Goal: Task Accomplishment & Management: Use online tool/utility

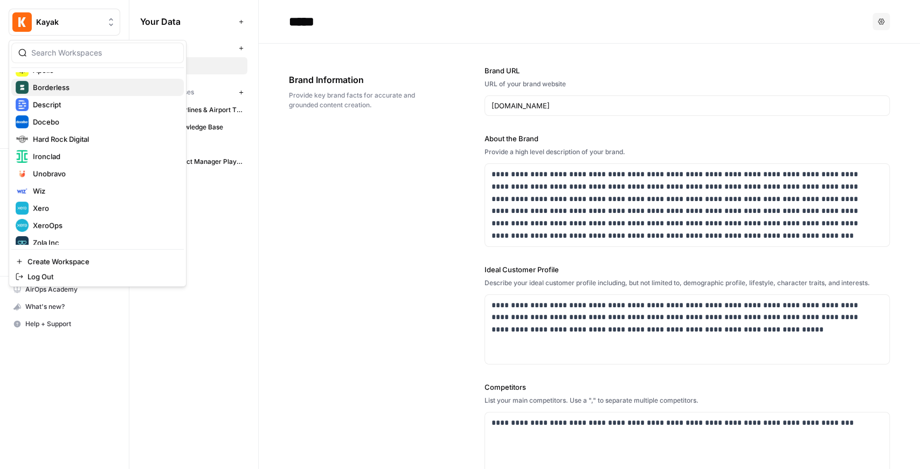
scroll to position [103, 0]
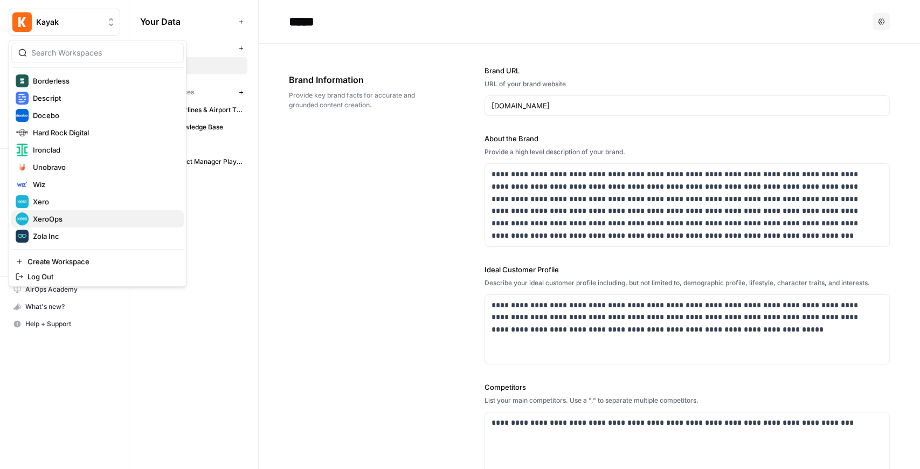
click at [69, 214] on span "XeroOps" at bounding box center [104, 218] width 142 height 11
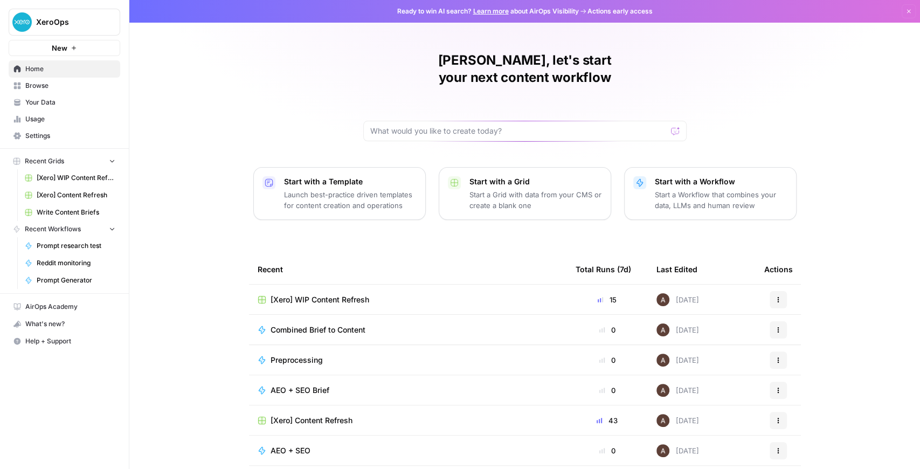
click at [385, 294] on div "[Xero] WIP Content Refresh" at bounding box center [408, 299] width 301 height 11
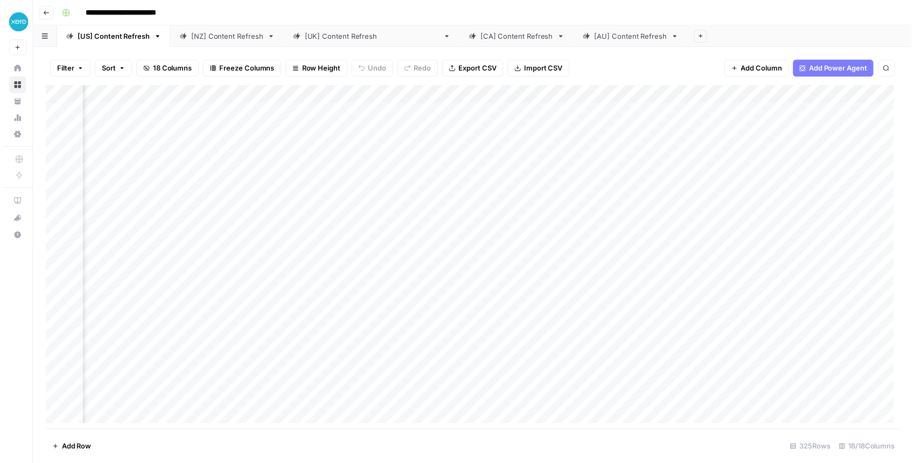
scroll to position [0, 949]
click at [720, 111] on div "Add Column" at bounding box center [475, 260] width 863 height 348
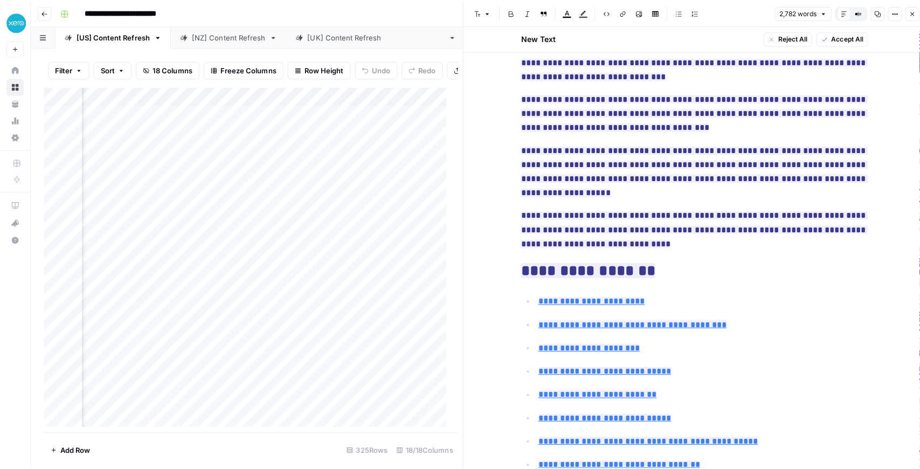
scroll to position [108, 0]
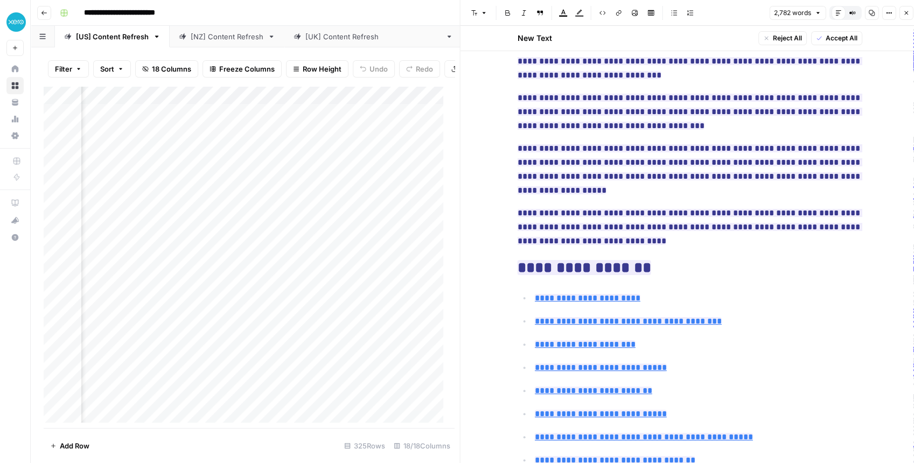
click at [903, 14] on icon "button" at bounding box center [906, 13] width 6 height 6
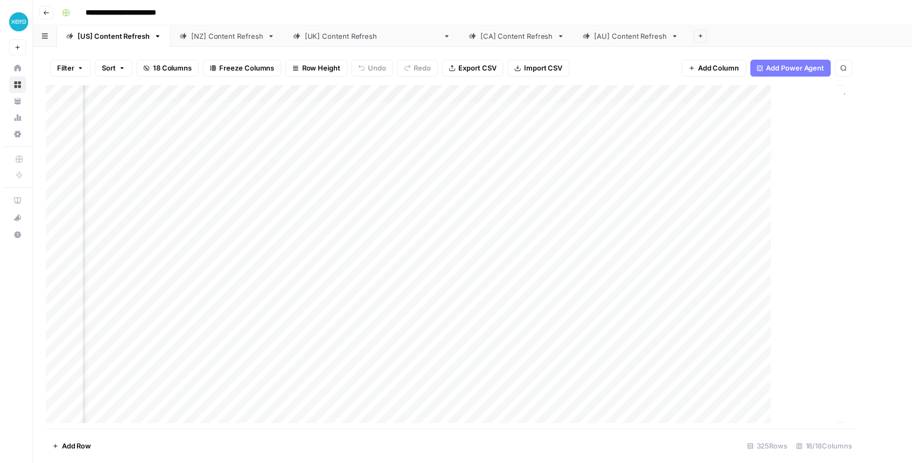
scroll to position [0, 939]
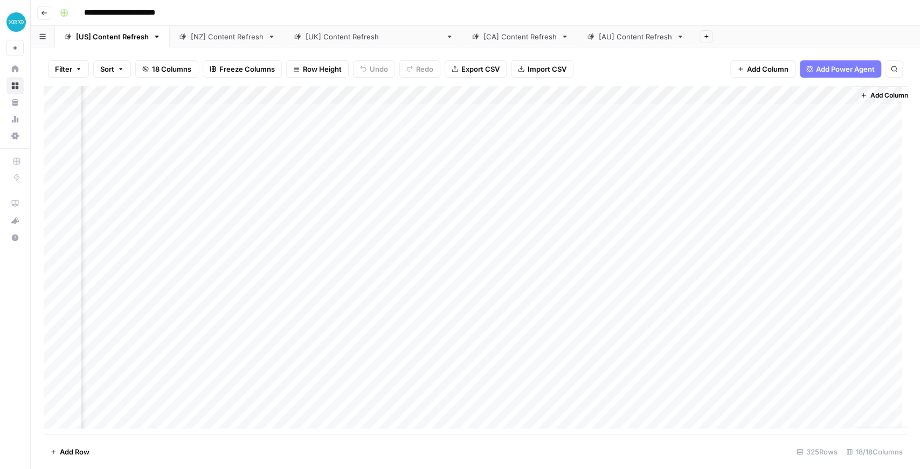
click at [540, 96] on div "Add Column" at bounding box center [475, 260] width 863 height 348
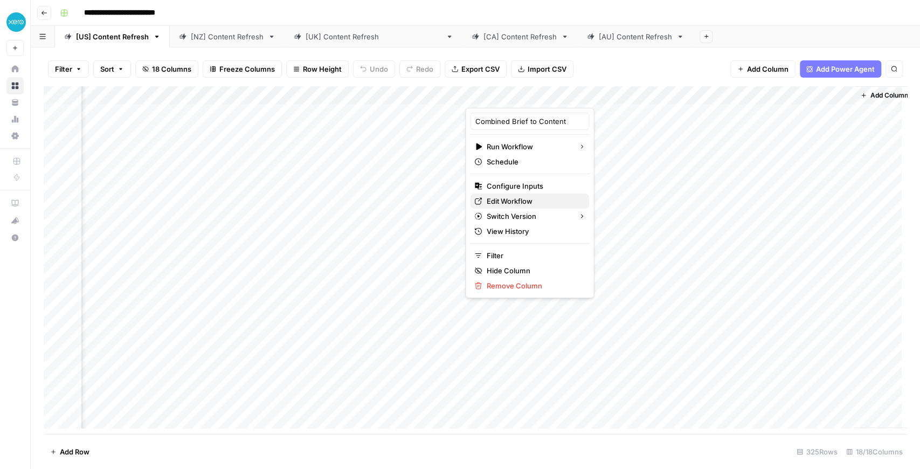
click at [524, 194] on link "Edit Workflow" at bounding box center [529, 200] width 119 height 15
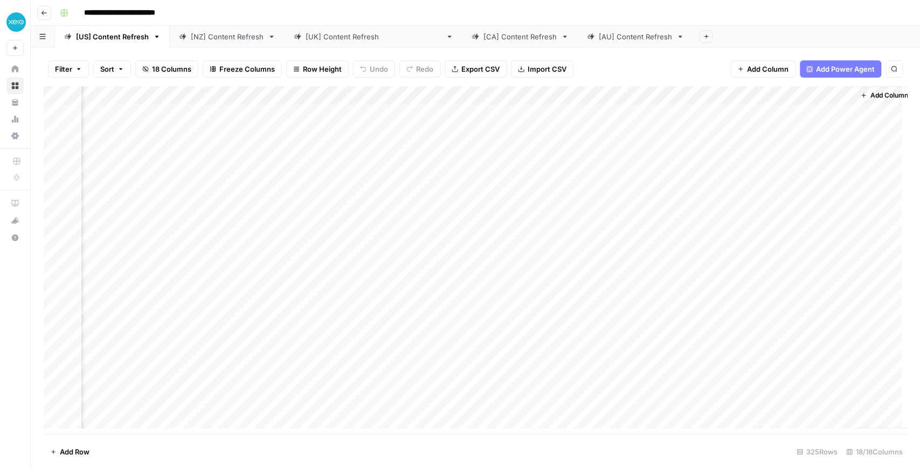
click at [539, 113] on div "Add Column" at bounding box center [475, 260] width 863 height 348
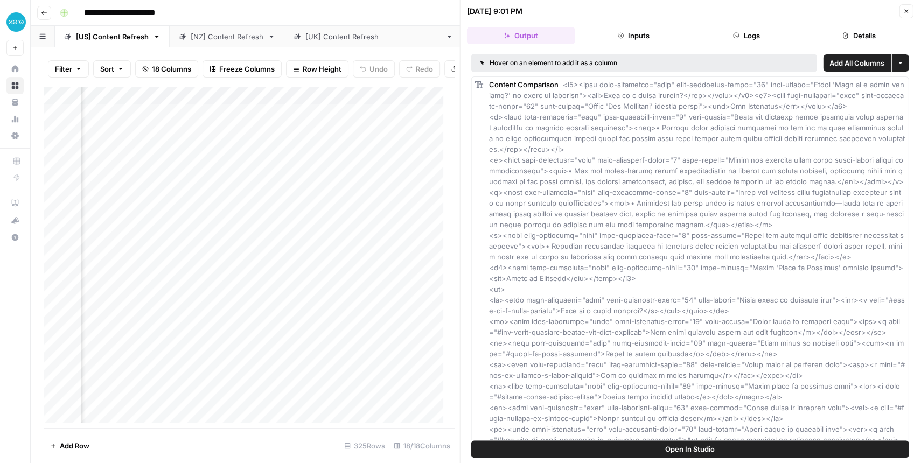
click at [664, 445] on button "Open In Studio" at bounding box center [691, 449] width 438 height 17
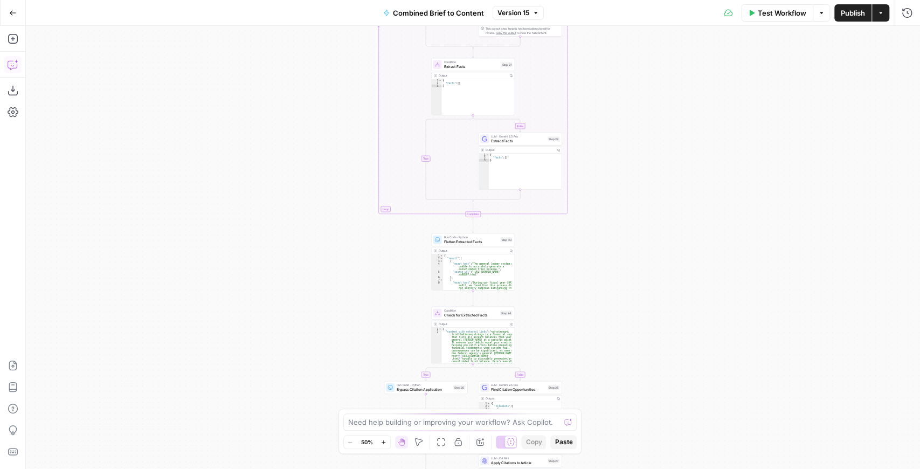
click at [13, 66] on icon "button" at bounding box center [12, 66] width 3 height 1
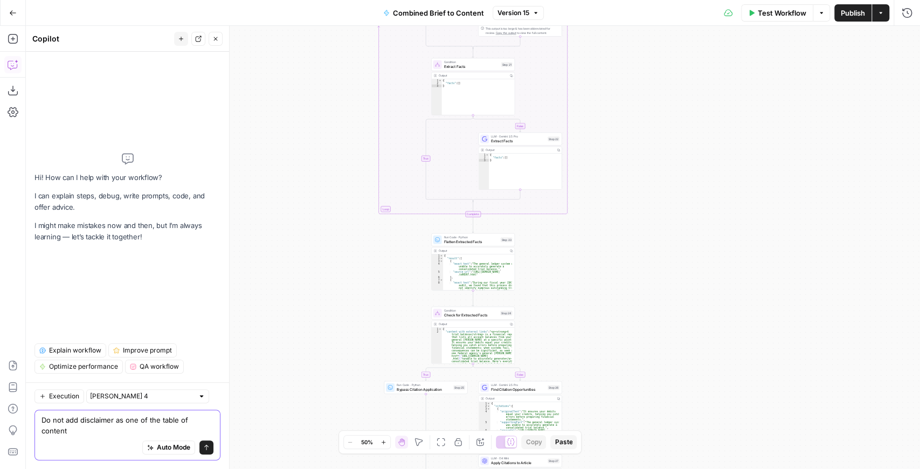
type textarea "Do not add disclaimer as one of the table of contents"
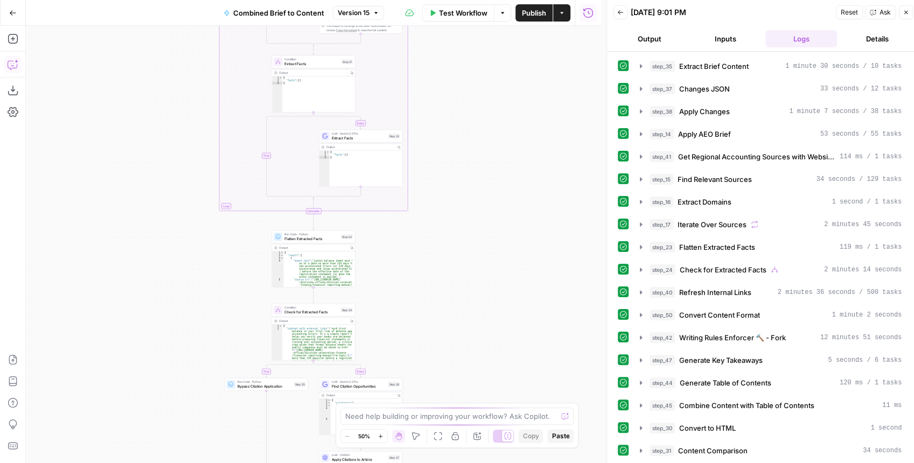
click at [16, 63] on icon "button" at bounding box center [13, 64] width 11 height 11
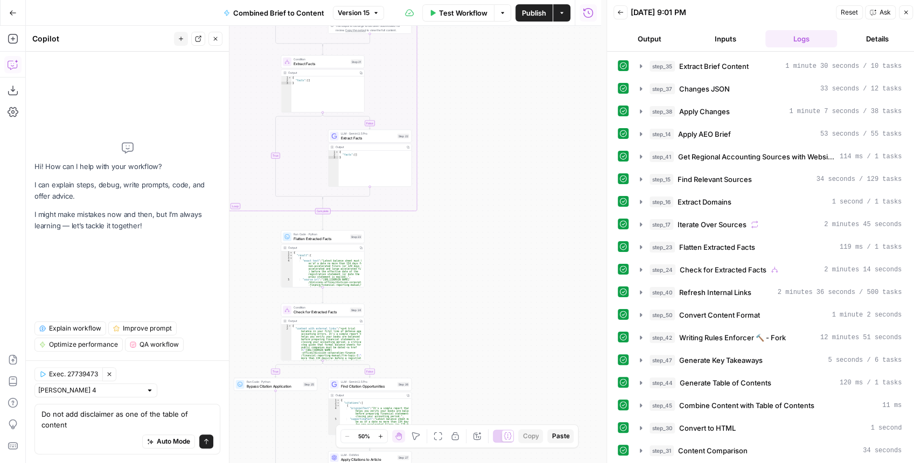
type textarea "Do not add disclaimer as one of the table of contents"
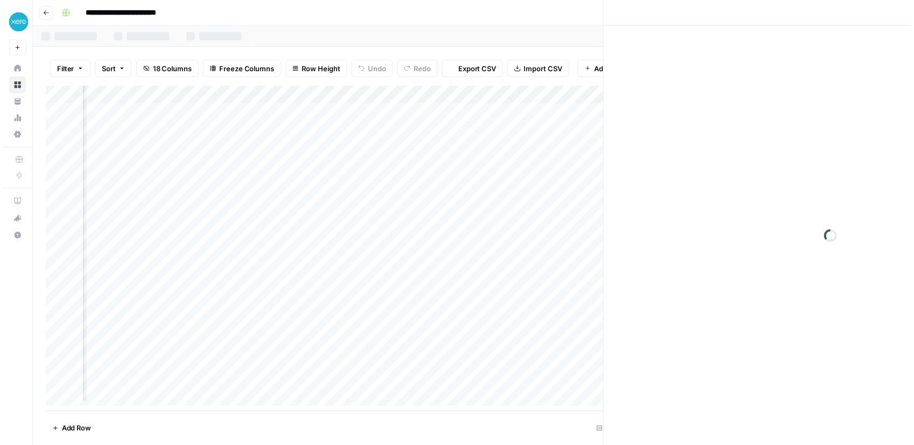
scroll to position [0, 980]
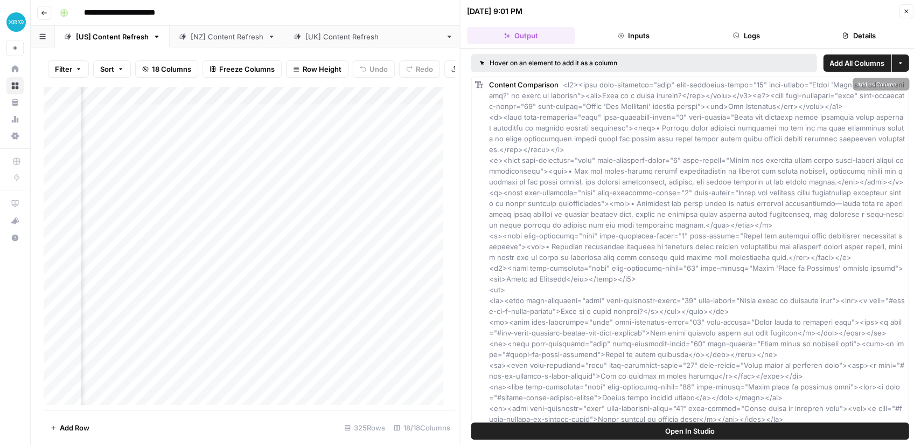
click at [684, 426] on span "Open In Studio" at bounding box center [690, 430] width 50 height 11
click at [330, 117] on div "Add Column" at bounding box center [246, 248] width 405 height 324
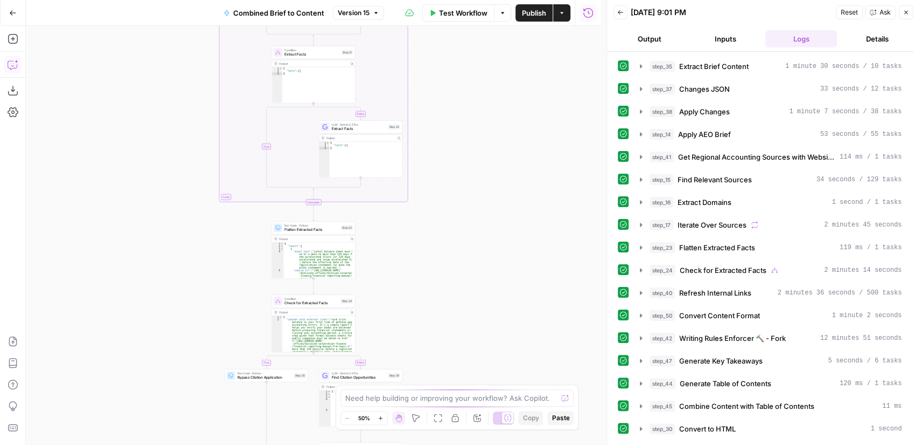
click at [16, 62] on icon "button" at bounding box center [17, 62] width 4 height 4
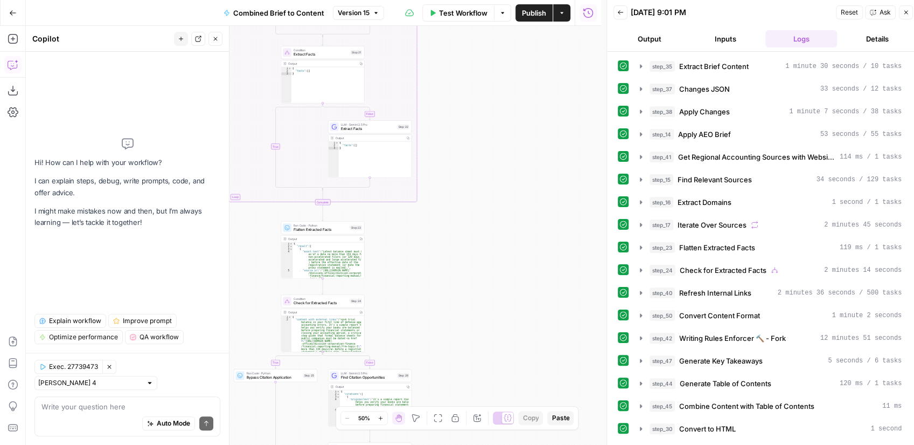
click at [83, 369] on span "Exec. 27739473" at bounding box center [73, 367] width 49 height 10
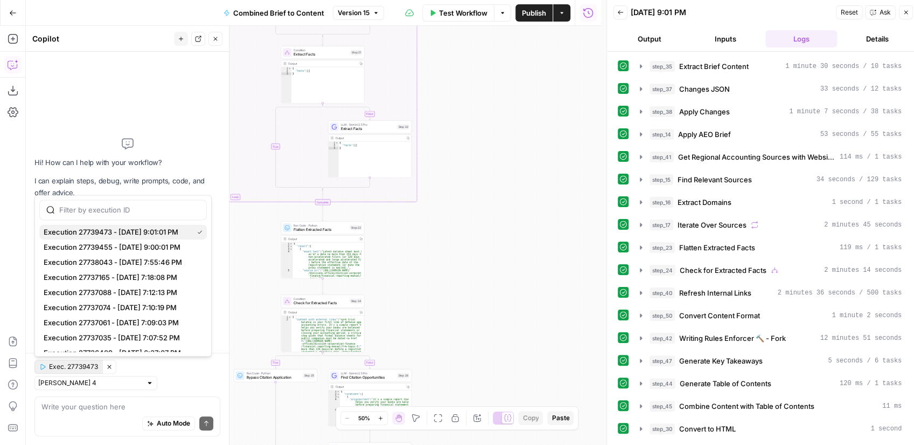
click at [152, 232] on span "Execution 27739473 - [DATE] 9:01:01 PM" at bounding box center [116, 231] width 145 height 11
click at [81, 370] on span "Exec. 27739473" at bounding box center [73, 367] width 49 height 10
click at [96, 412] on div "Auto Mode Send" at bounding box center [127, 424] width 172 height 24
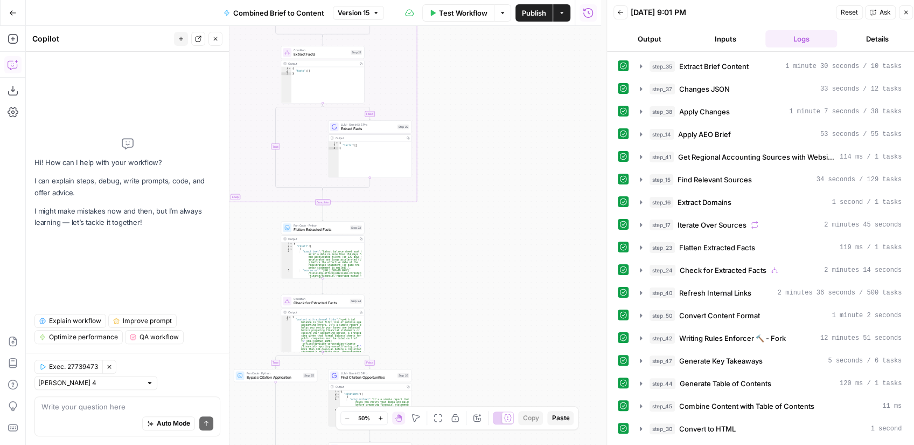
click at [111, 368] on icon "button" at bounding box center [109, 366] width 6 height 6
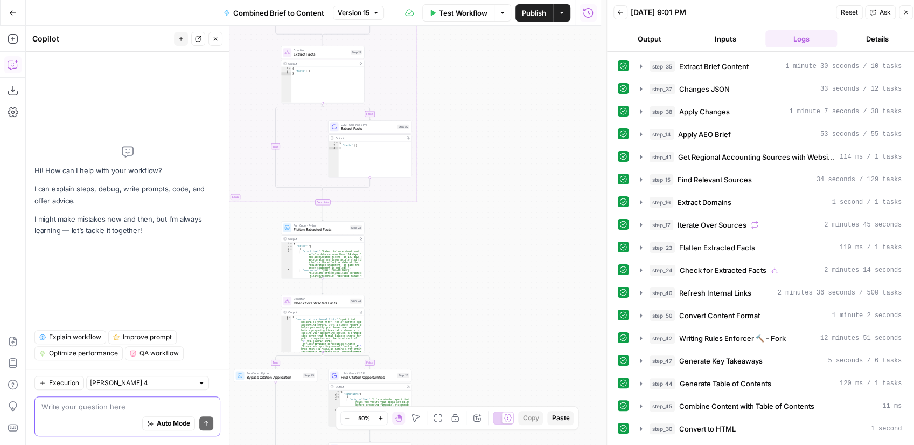
click at [91, 409] on textarea at bounding box center [127, 406] width 172 height 11
type textarea "Do not add disclaimer into table of contents"
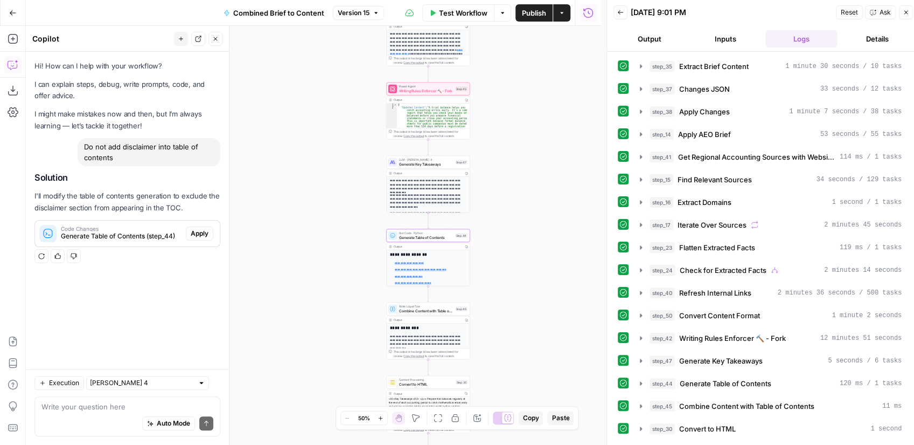
click at [158, 236] on span "Generate Table of Contents (step_44)" at bounding box center [121, 236] width 121 height 10
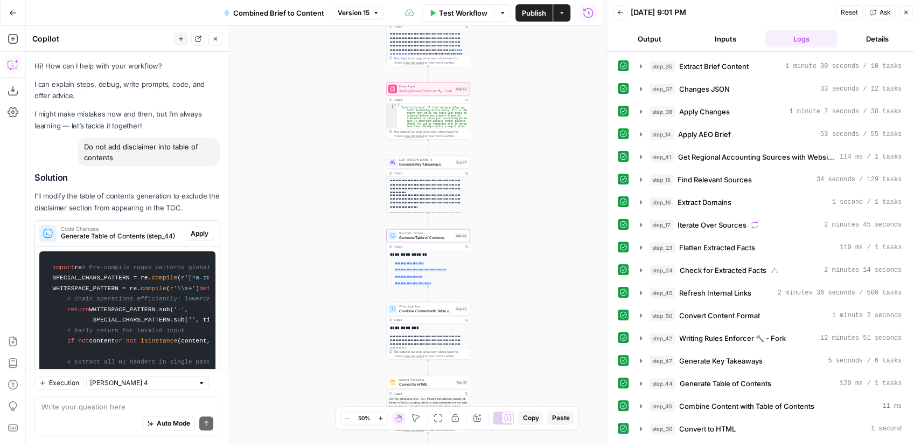
click at [191, 235] on span "Apply" at bounding box center [200, 233] width 18 height 10
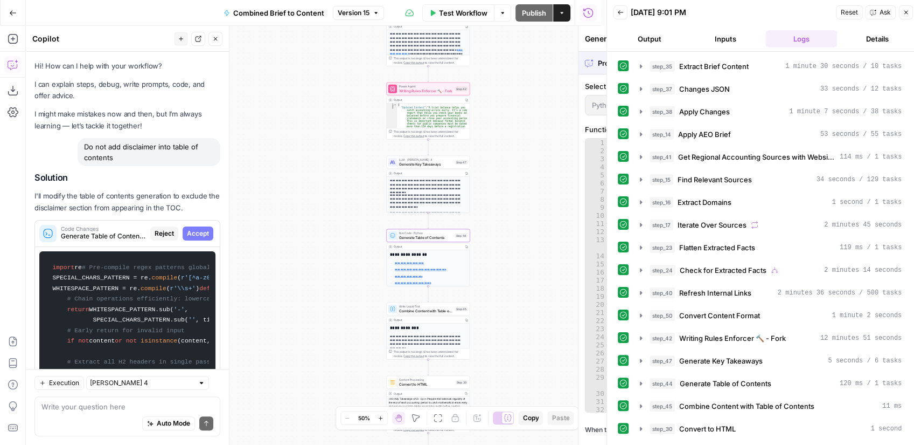
scroll to position [412, 0]
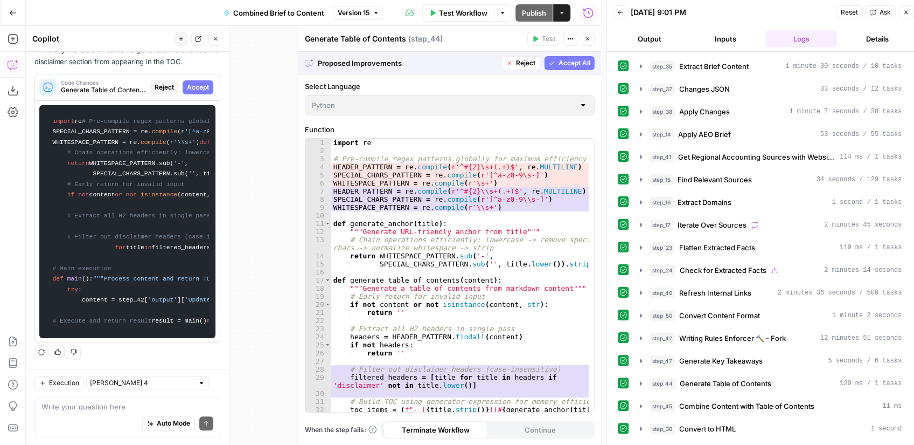
click at [571, 65] on span "Accept All" at bounding box center [575, 63] width 32 height 10
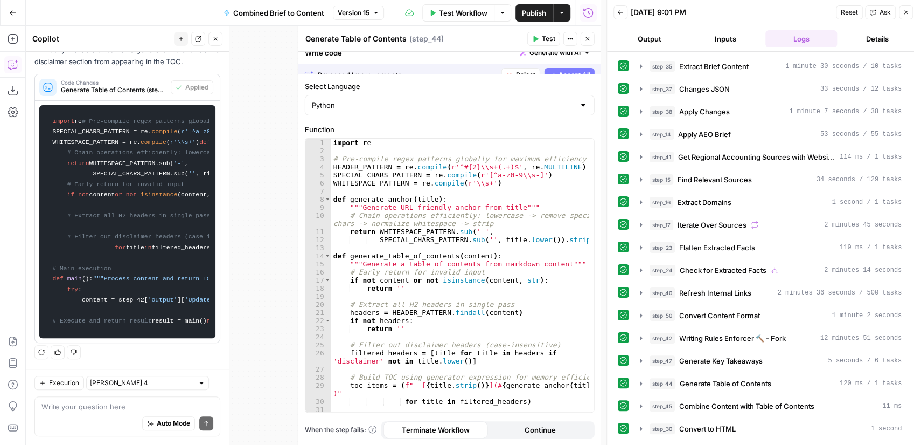
scroll to position [429, 0]
click at [551, 41] on span "Test" at bounding box center [548, 39] width 13 height 10
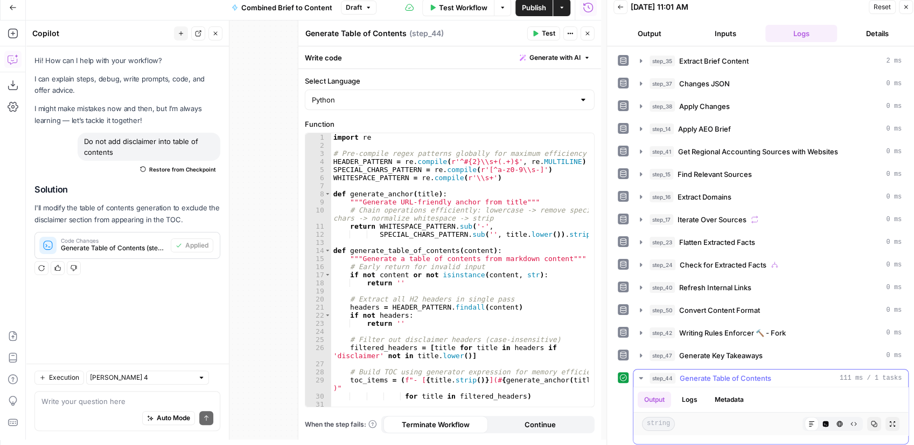
scroll to position [9, 0]
click at [890, 420] on icon "button" at bounding box center [893, 423] width 6 height 6
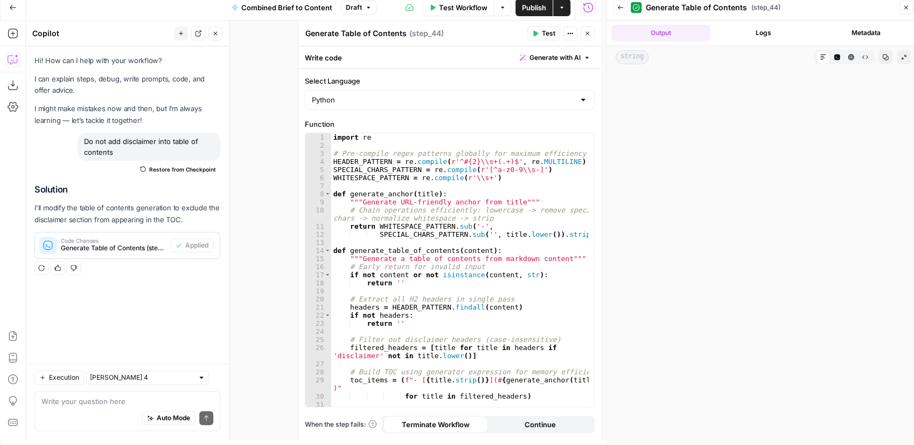
click at [618, 10] on icon "button" at bounding box center [621, 7] width 6 height 6
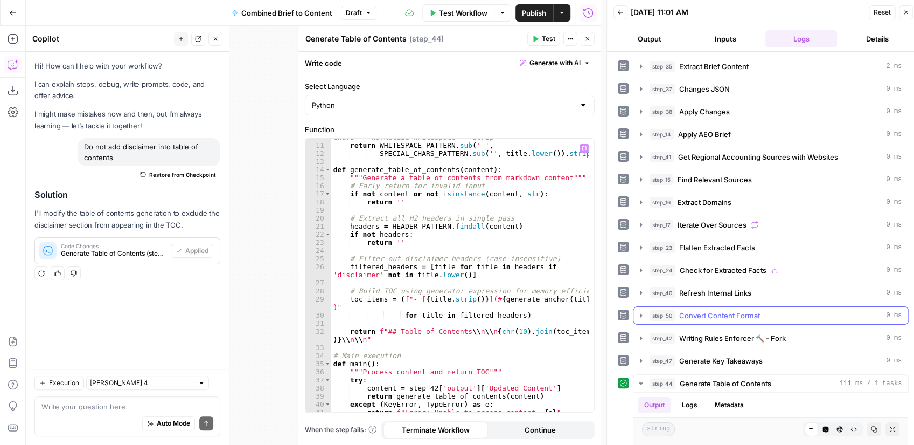
scroll to position [5, 0]
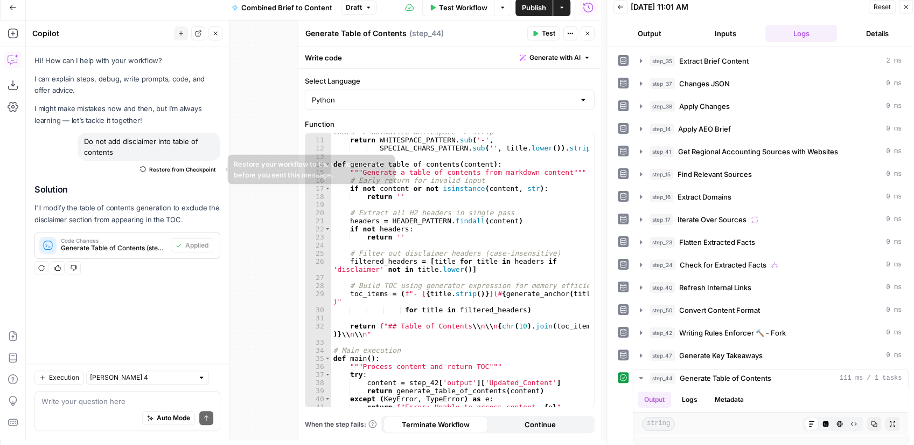
click at [170, 173] on span "Restore from Checkpoint" at bounding box center [182, 169] width 67 height 9
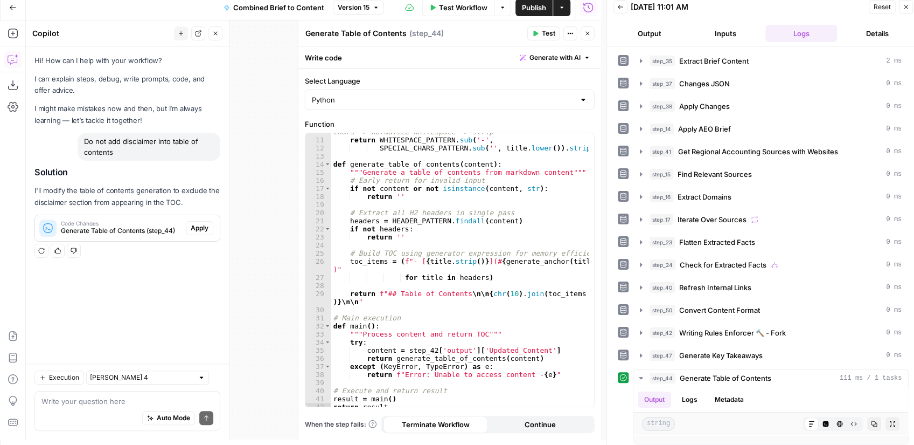
click at [583, 34] on button "Close" at bounding box center [588, 33] width 14 height 14
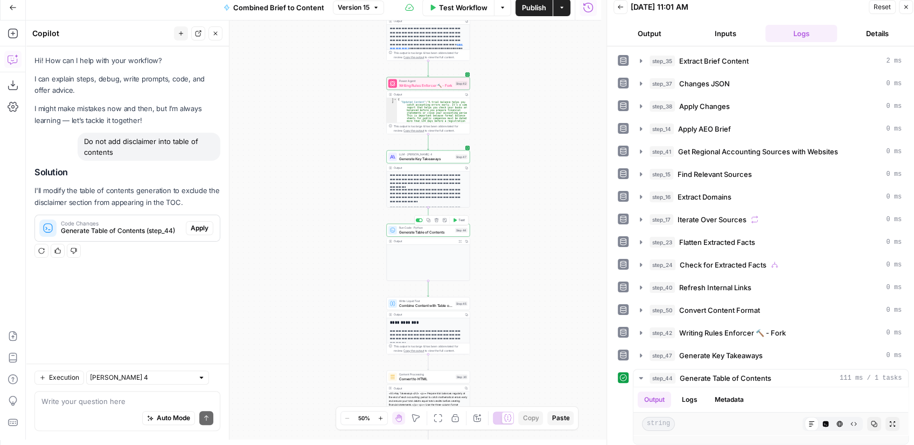
click at [454, 221] on icon "button" at bounding box center [455, 220] width 4 height 4
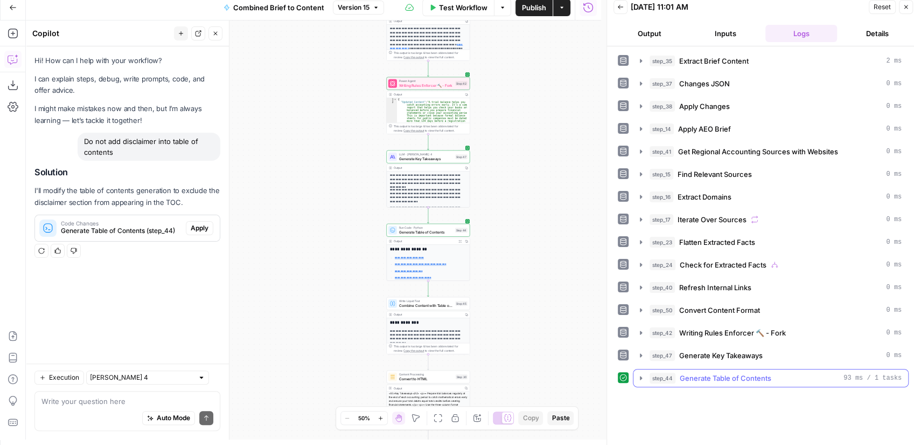
click at [641, 373] on icon "button" at bounding box center [641, 377] width 9 height 9
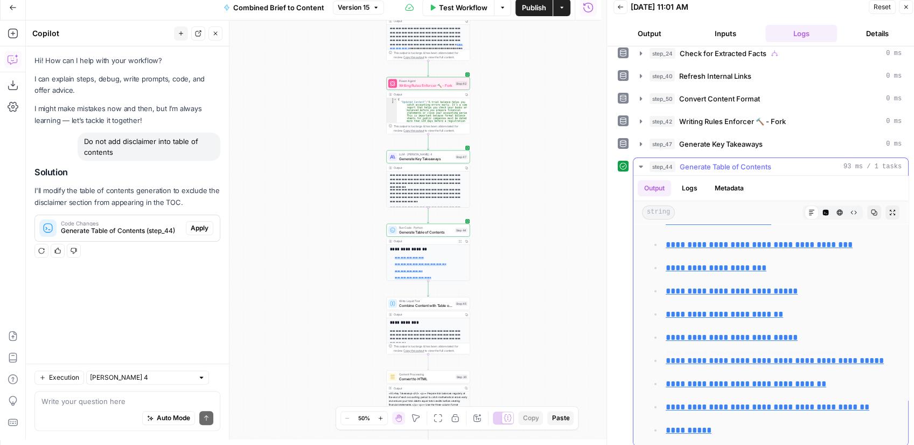
scroll to position [52, 0]
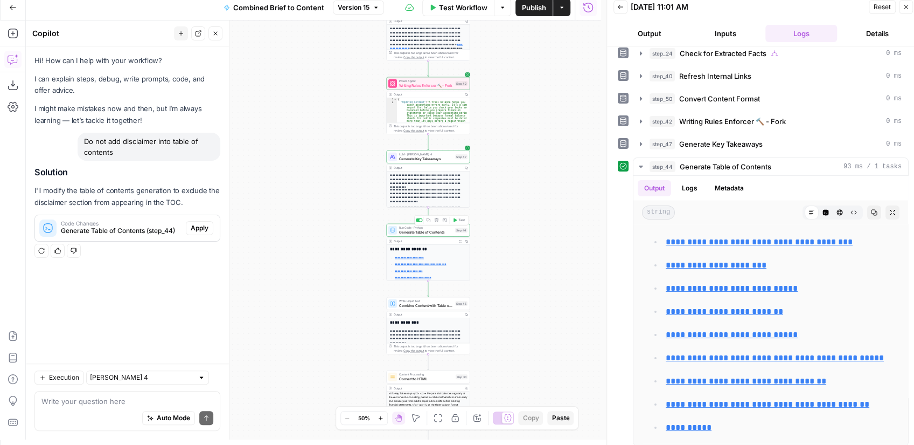
click at [432, 231] on span "Generate Table of Contents" at bounding box center [426, 231] width 54 height 5
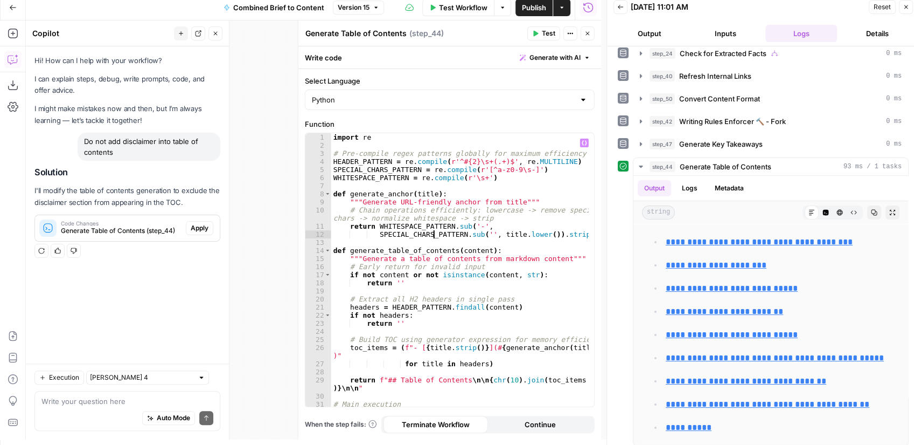
click at [434, 233] on div "import re # Pre-compile regex patterns globally for maximum efficiency HEADER_P…" at bounding box center [460, 278] width 258 height 290
type textarea "**********"
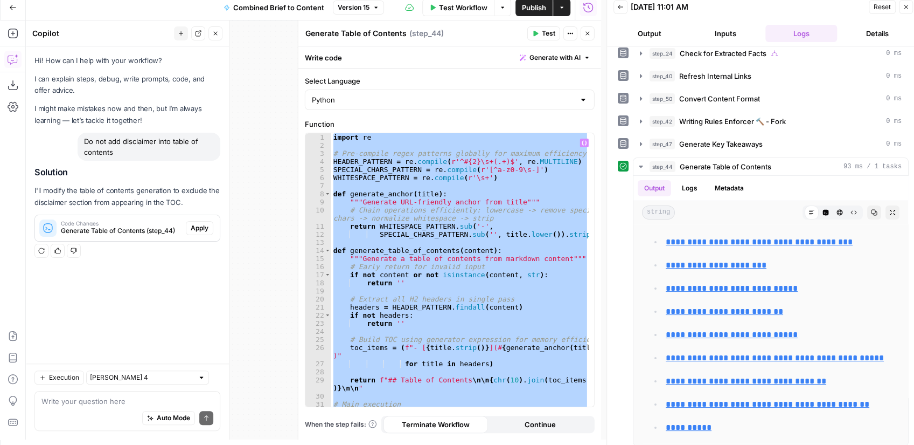
click at [508, 184] on div "import re # Pre-compile regex patterns globally for maximum efficiency HEADER_P…" at bounding box center [460, 269] width 258 height 273
paste textarea
type textarea "**********"
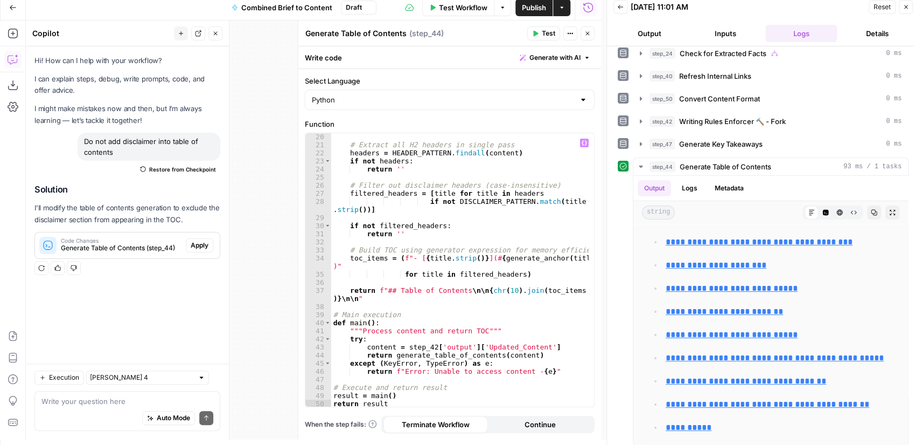
click at [542, 29] on button "Test" at bounding box center [544, 33] width 33 height 14
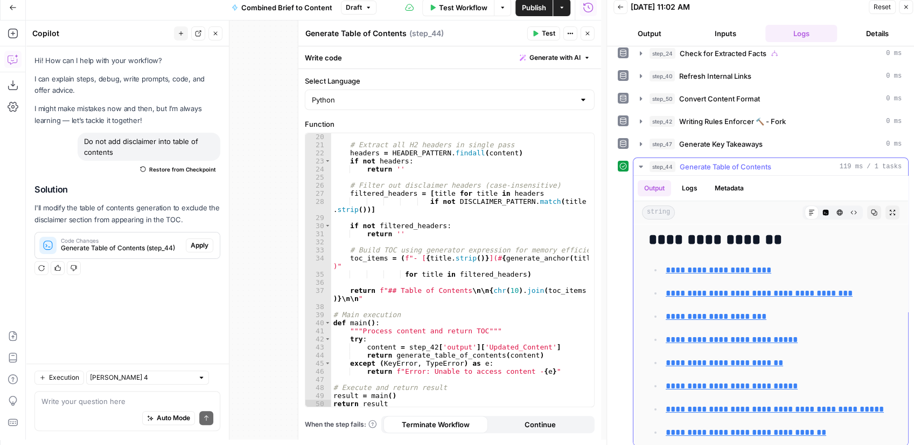
scroll to position [0, 0]
click at [543, 5] on span "Publish" at bounding box center [534, 7] width 24 height 11
